Goal: Find specific page/section: Find specific page/section

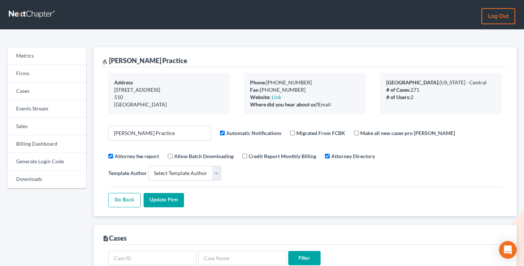
select select
click at [26, 77] on link "Firms" at bounding box center [46, 74] width 79 height 18
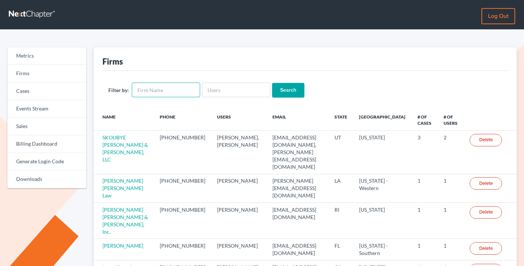
click at [163, 91] on input "text" at bounding box center [166, 90] width 68 height 15
paste input "Kenny Olatunji & Associates"
type input "Kenny Olatunji & Associates"
click at [272, 83] on input "Search" at bounding box center [288, 90] width 32 height 15
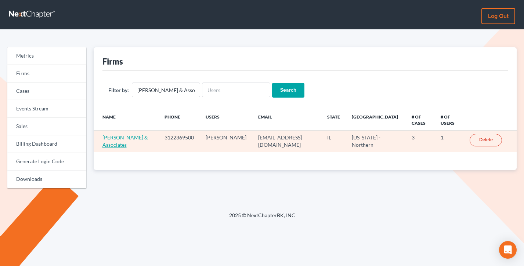
click at [115, 144] on link "[PERSON_NAME] & Associates" at bounding box center [125, 141] width 46 height 14
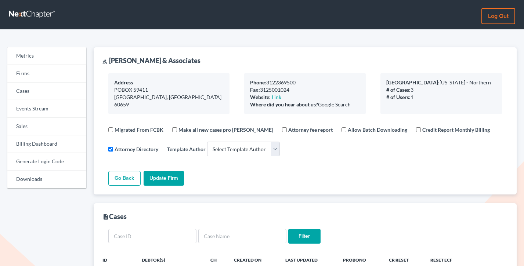
select select
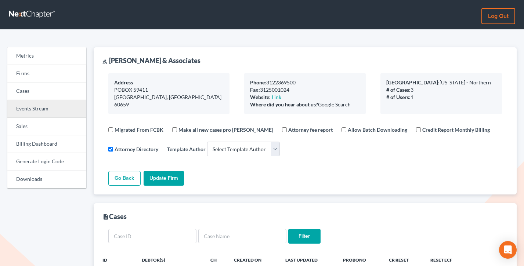
click at [38, 112] on link "Events Stream" at bounding box center [46, 109] width 79 height 18
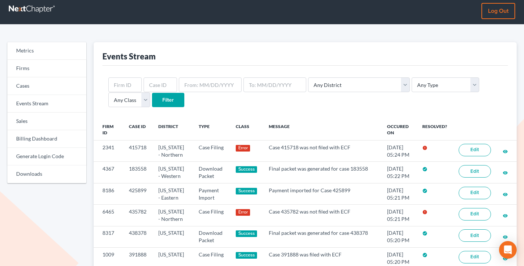
scroll to position [8, 0]
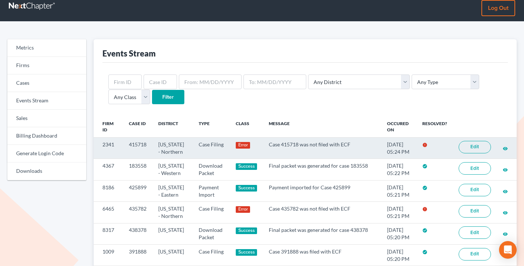
click at [478, 148] on link "Edit" at bounding box center [475, 147] width 32 height 12
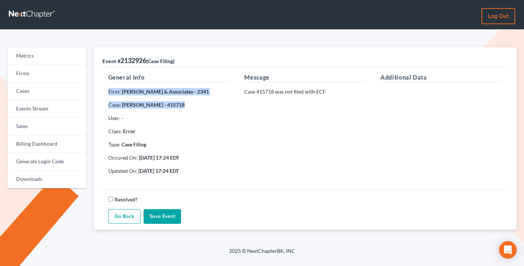
drag, startPoint x: 197, startPoint y: 108, endPoint x: 107, endPoint y: 89, distance: 91.6
click at [107, 89] on div "General Info Firm: [PERSON_NAME] & Associates - 2341 Case: [PERSON_NAME] - 4157…" at bounding box center [169, 127] width 136 height 108
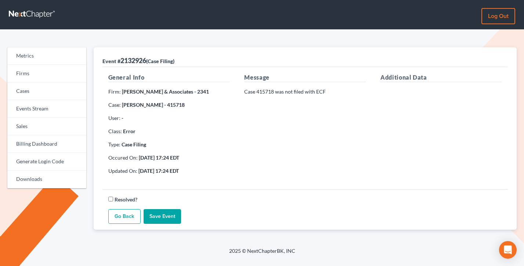
drag, startPoint x: 200, startPoint y: 107, endPoint x: 101, endPoint y: 89, distance: 100.4
click at [101, 89] on div "General Info Firm: [PERSON_NAME] & Associates - 2341 Case: [PERSON_NAME] - 4157…" at bounding box center [169, 127] width 136 height 108
drag, startPoint x: 156, startPoint y: 92, endPoint x: 120, endPoint y: 92, distance: 36.4
click at [120, 92] on p "Firm: [PERSON_NAME] & Associates - 2341" at bounding box center [169, 91] width 122 height 7
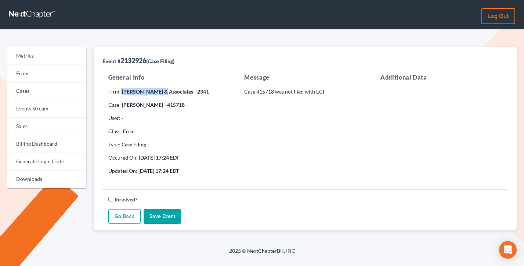
copy p "[PERSON_NAME]"
